Goal: Find specific page/section: Find specific page/section

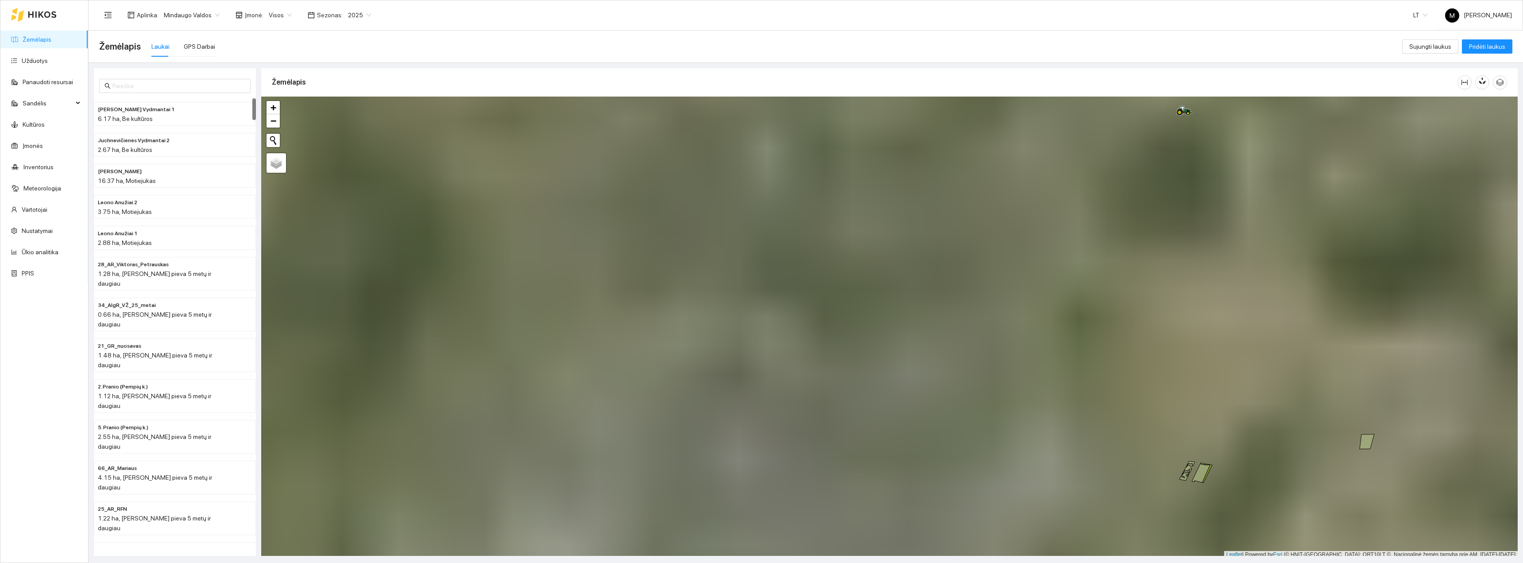
scroll to position [3, 0]
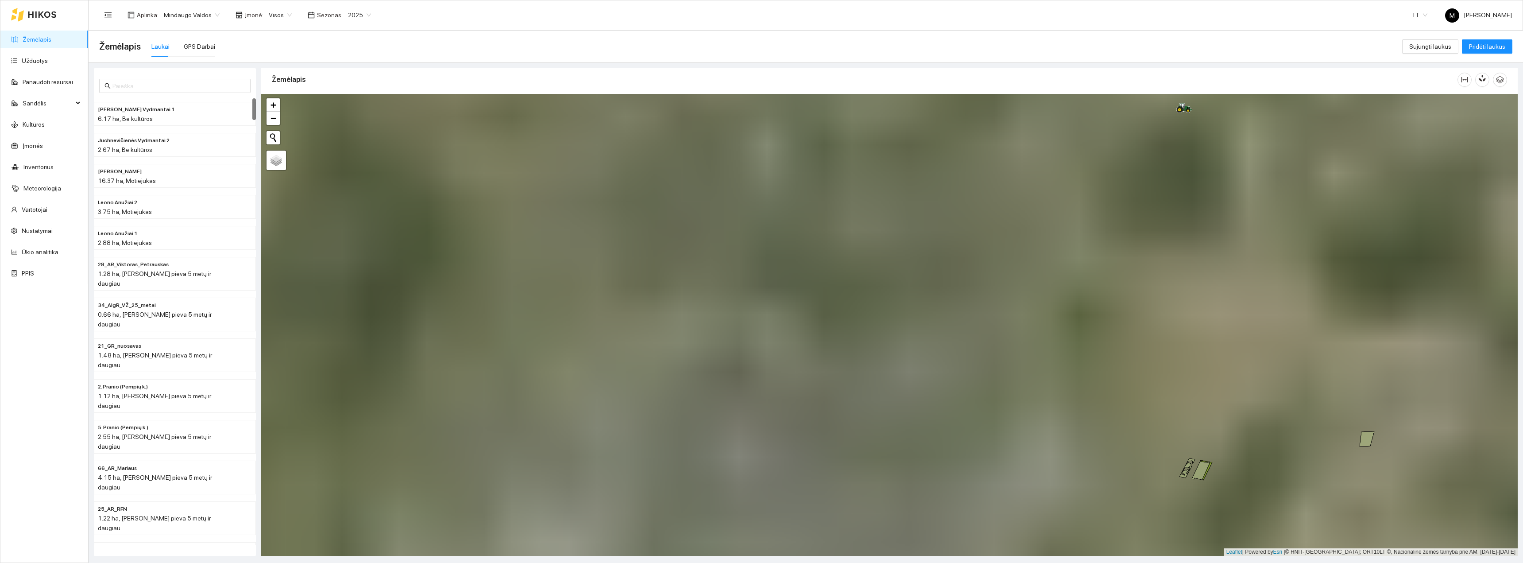
drag, startPoint x: 1014, startPoint y: 275, endPoint x: 804, endPoint y: 448, distance: 271.5
click at [807, 448] on div "+ − Nieko nerasta. Bandykite dar kartą. Žemėlapis Palydovas Leaflet | Powered b…" at bounding box center [889, 325] width 1256 height 462
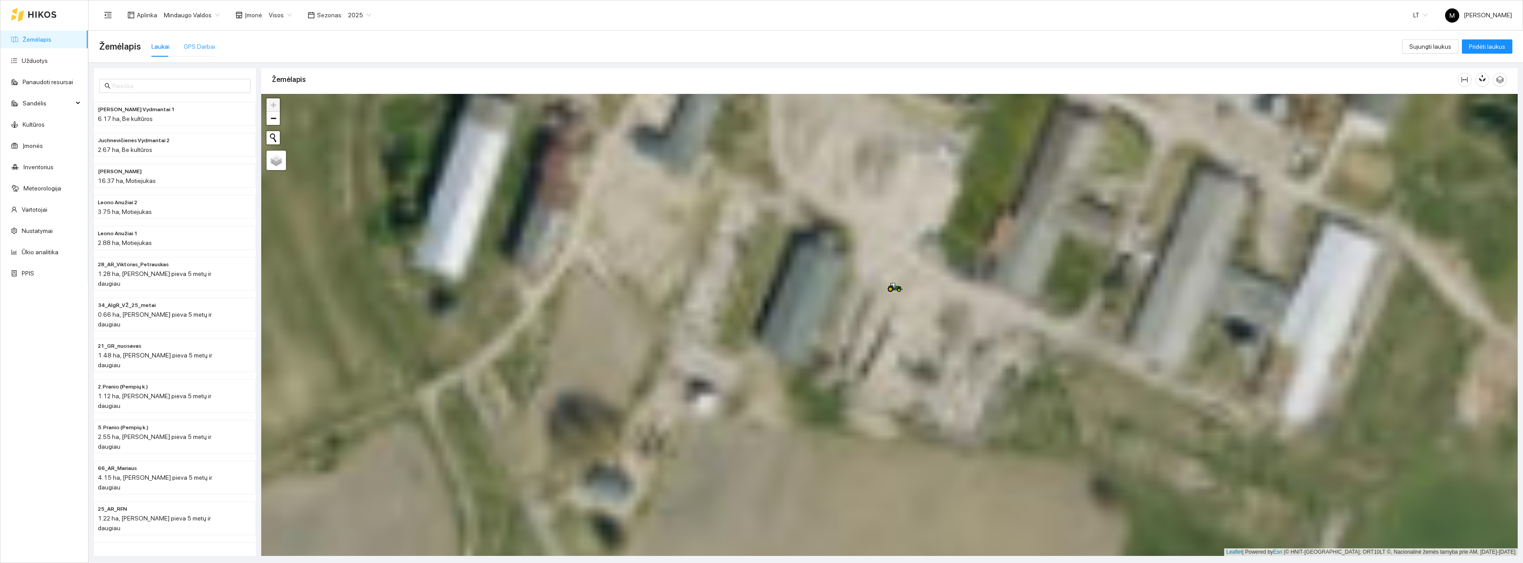
click at [187, 38] on div "GPS Darbai" at bounding box center [199, 46] width 31 height 20
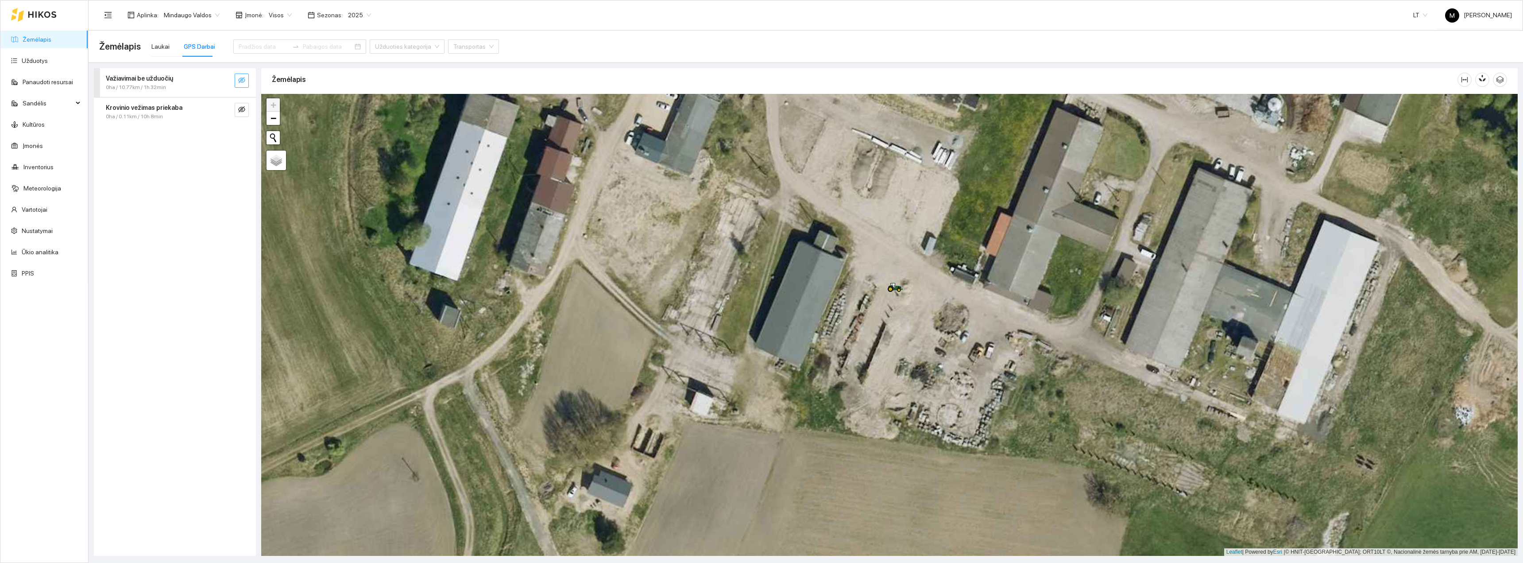
click at [243, 79] on icon "eye-invisible" at bounding box center [241, 80] width 7 height 6
click at [236, 111] on button "button" at bounding box center [242, 110] width 14 height 14
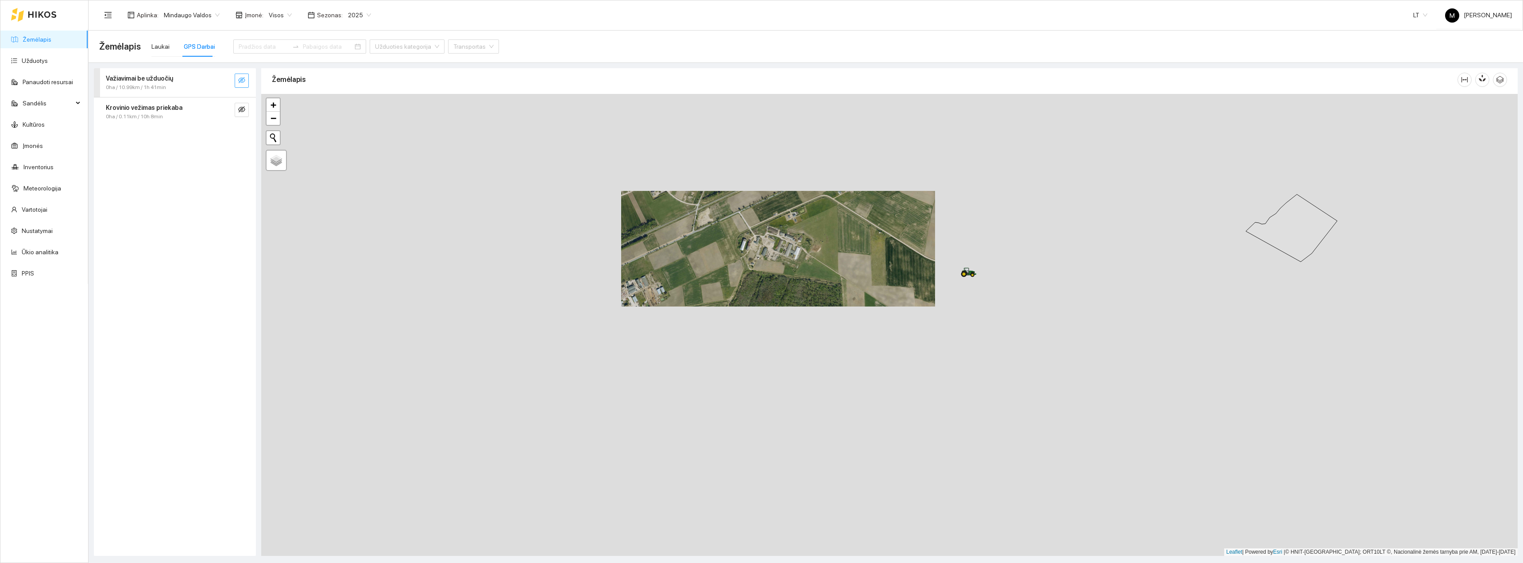
drag, startPoint x: 978, startPoint y: 417, endPoint x: 866, endPoint y: 318, distance: 149.9
click at [866, 318] on div "+ − Nieko nerasta. Bandykite dar kartą. Žemėlapis Palydovas Leaflet | Powered b…" at bounding box center [889, 325] width 1256 height 462
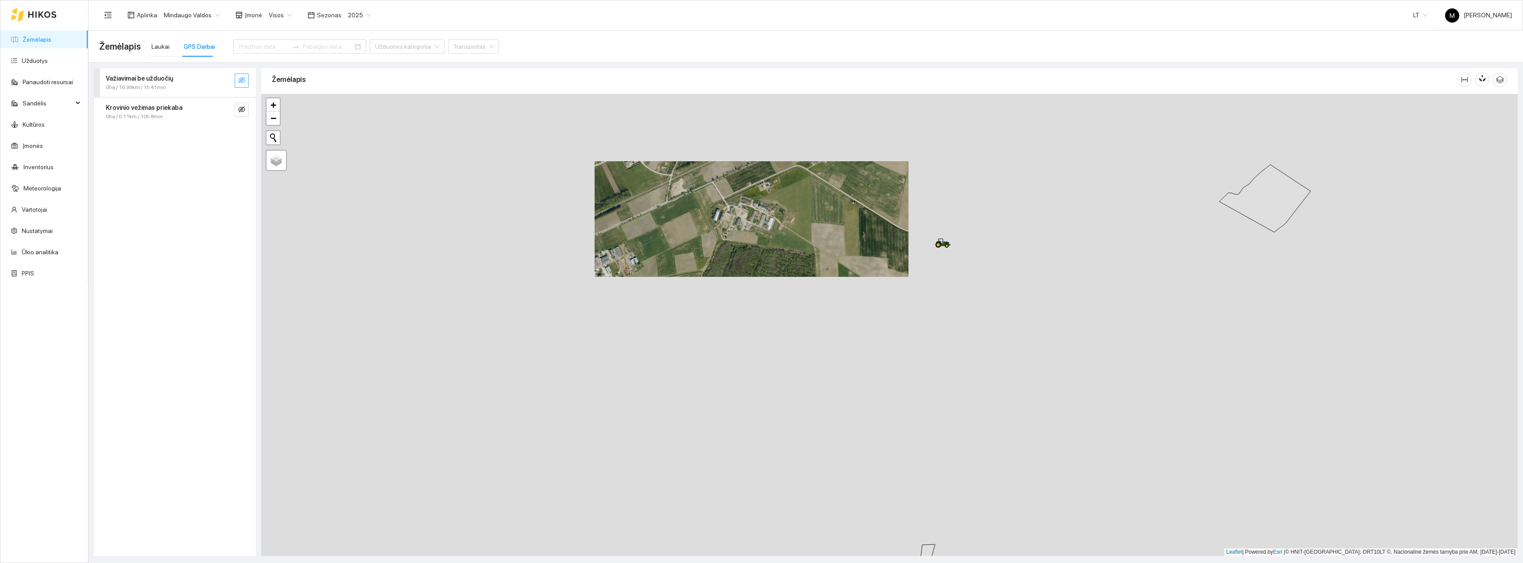
drag, startPoint x: 882, startPoint y: 352, endPoint x: 878, endPoint y: 336, distance: 16.9
click at [878, 340] on div "+ − Nieko nerasta. Bandykite dar kartą. Žemėlapis Palydovas Leaflet | Powered b…" at bounding box center [889, 325] width 1256 height 462
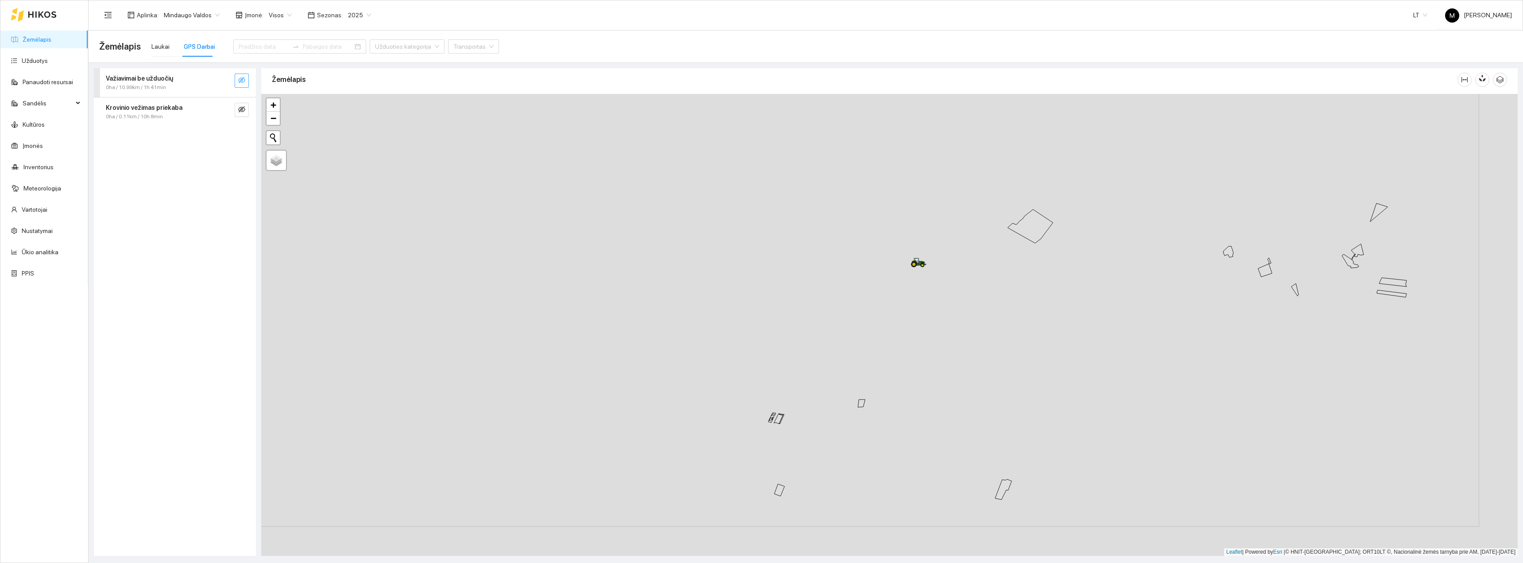
drag, startPoint x: 1055, startPoint y: 465, endPoint x: 959, endPoint y: 412, distance: 109.4
click at [973, 419] on div "+ − Nieko nerasta. Bandykite dar kartą. Žemėlapis Palydovas Leaflet | Powered b…" at bounding box center [889, 325] width 1256 height 462
